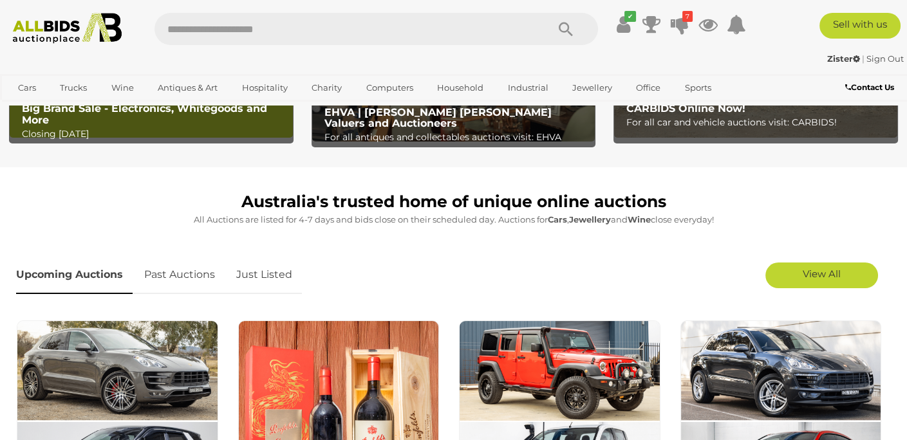
scroll to position [257, 0]
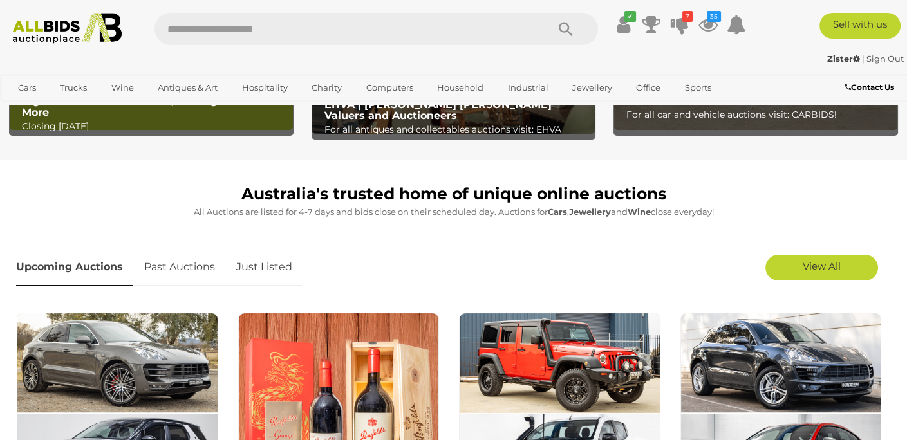
click at [257, 272] on link "Just Listed" at bounding box center [264, 267] width 75 height 38
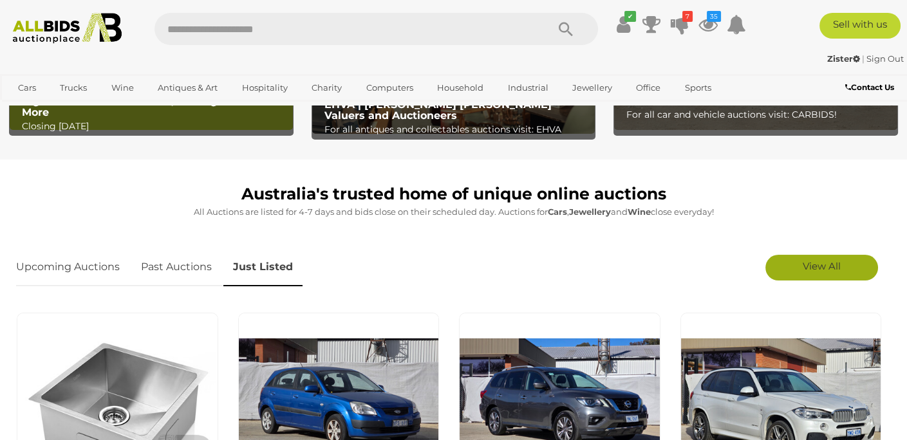
click at [846, 260] on link "View All" at bounding box center [821, 268] width 113 height 26
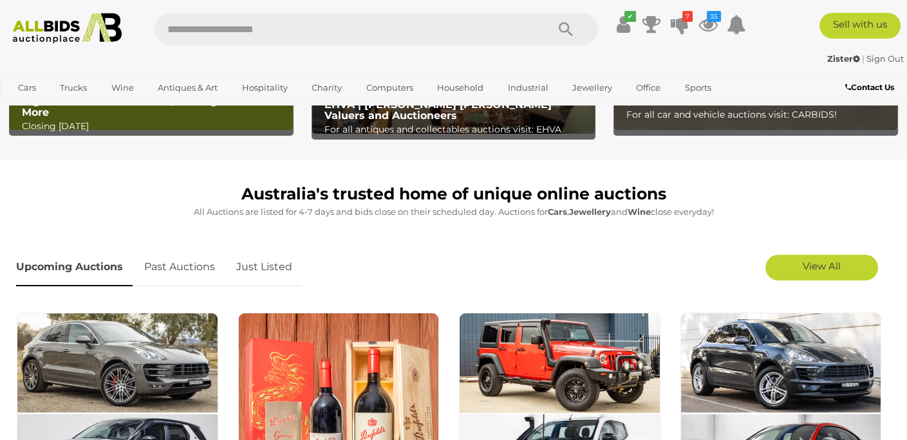
scroll to position [257, 0]
click at [710, 21] on icon "35" at bounding box center [714, 16] width 14 height 11
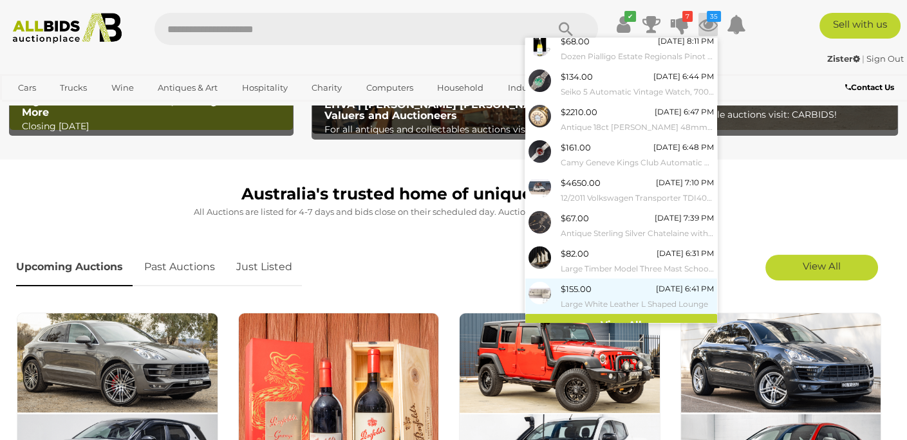
scroll to position [123, 0]
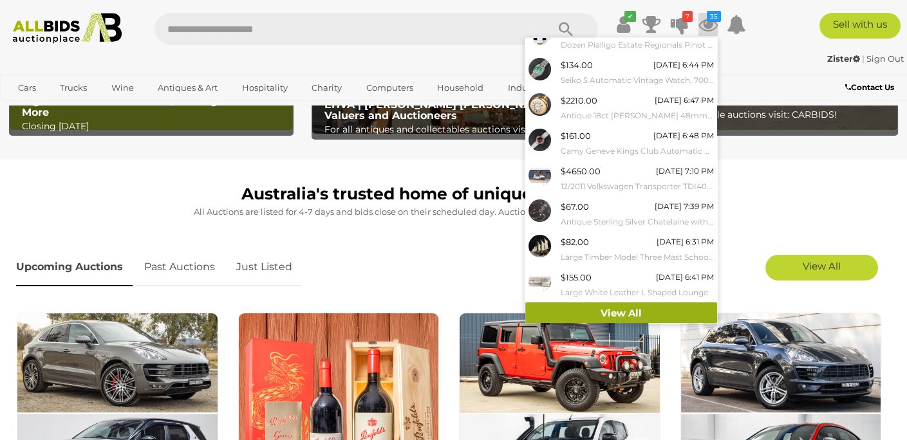
click at [593, 310] on link "View All" at bounding box center [621, 314] width 192 height 23
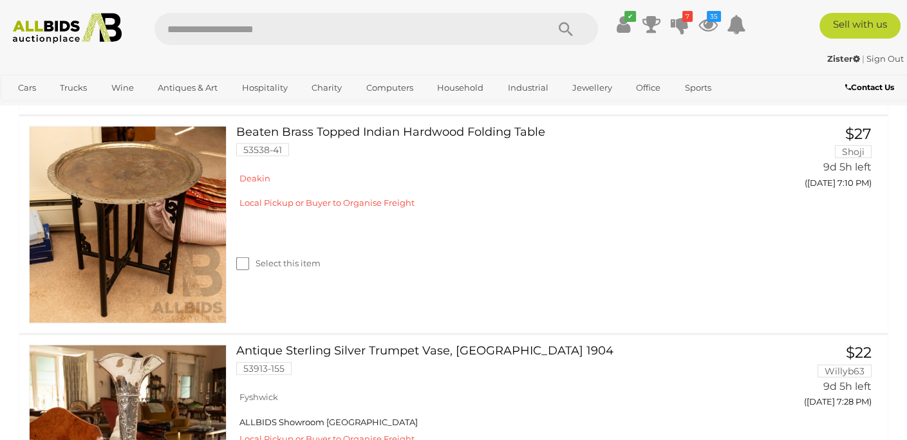
scroll to position [5665, 0]
